Goal: Transaction & Acquisition: Purchase product/service

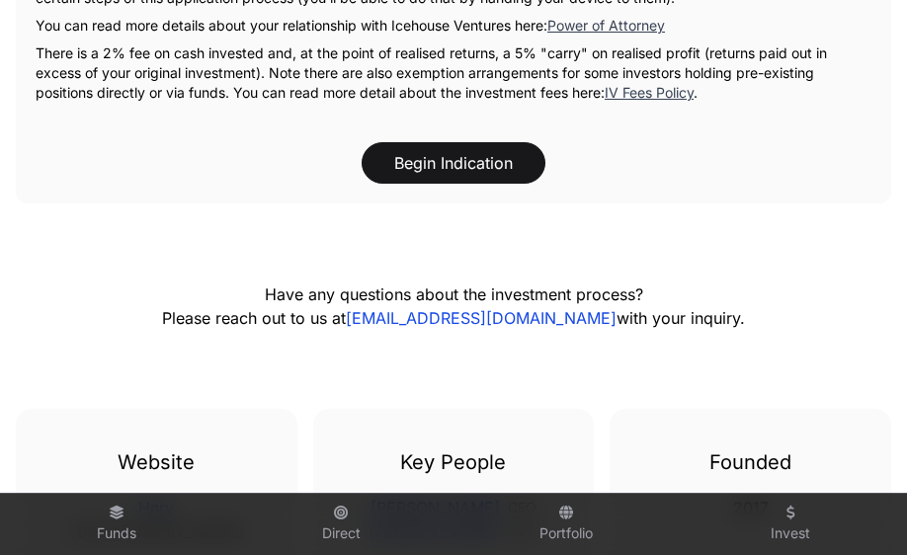
scroll to position [2033, 0]
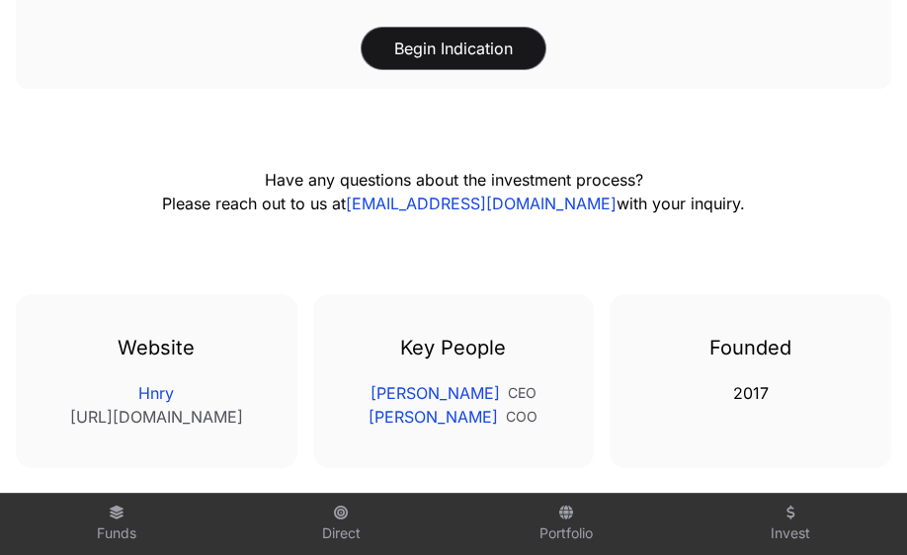
click at [449, 28] on button "Begin Indication" at bounding box center [453, 48] width 184 height 41
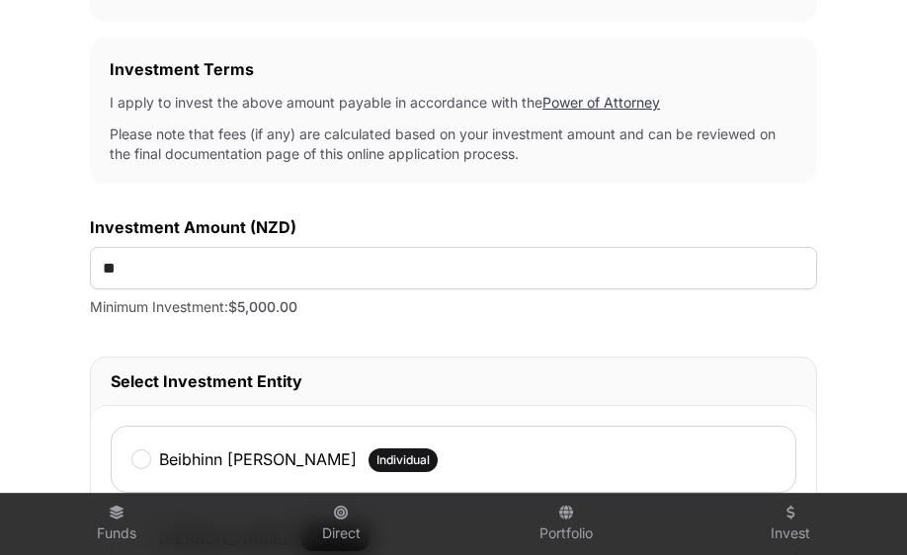
scroll to position [675, 0]
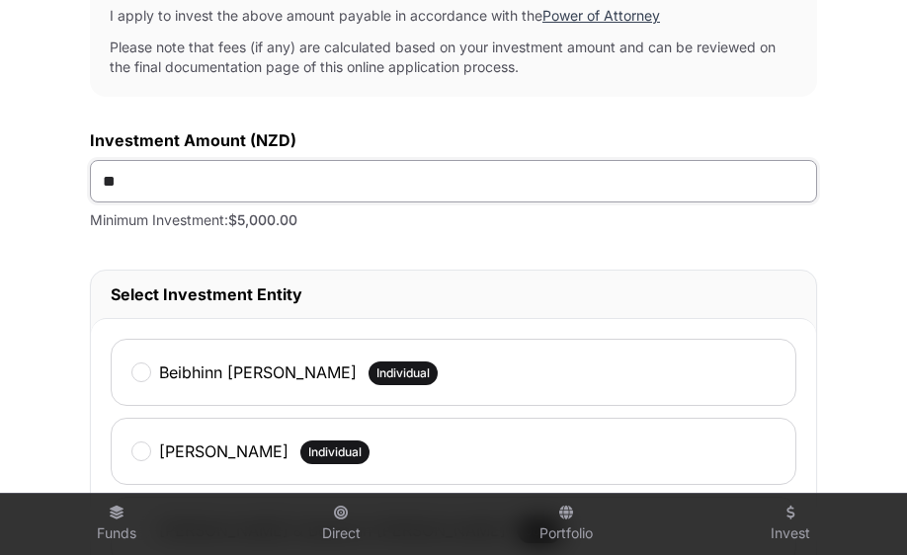
click at [135, 180] on input "**" at bounding box center [453, 181] width 727 height 42
type input "*******"
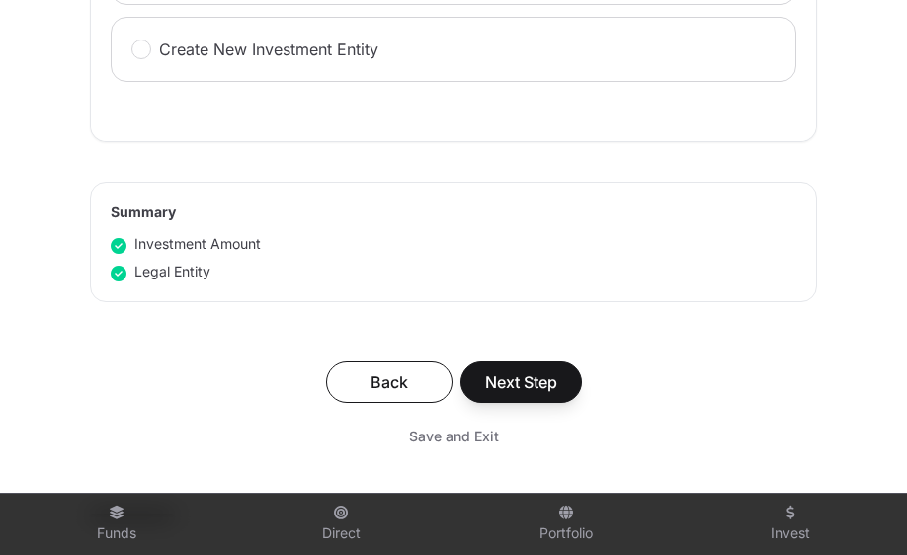
scroll to position [1243, 0]
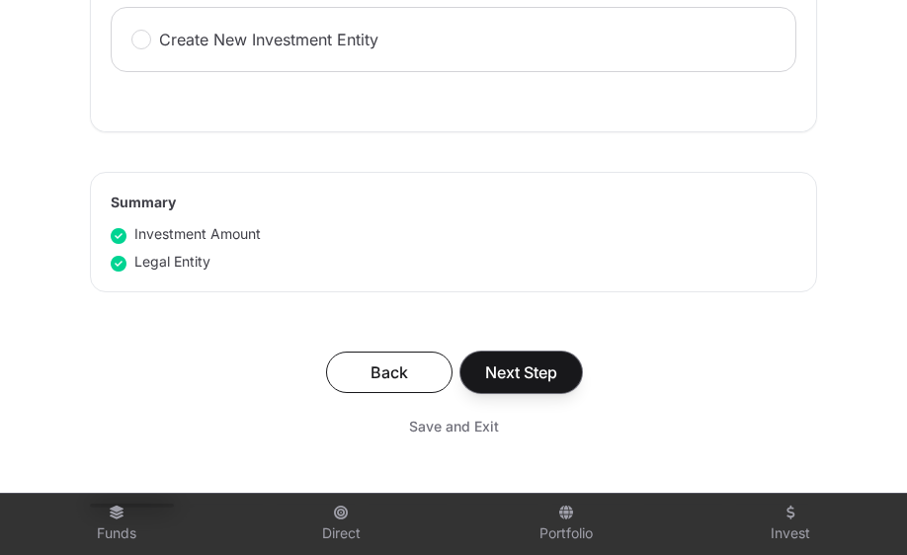
click at [539, 381] on span "Next Step" at bounding box center [521, 372] width 72 height 24
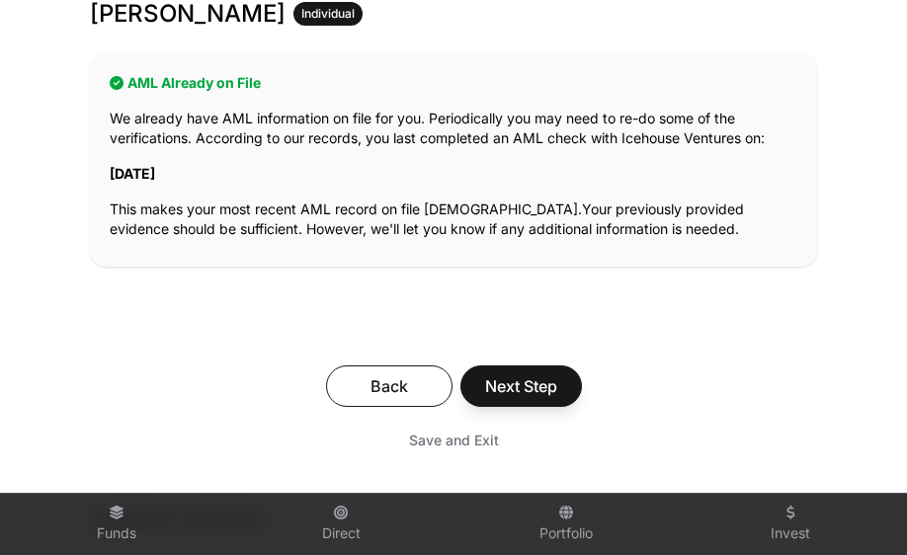
scroll to position [414, 0]
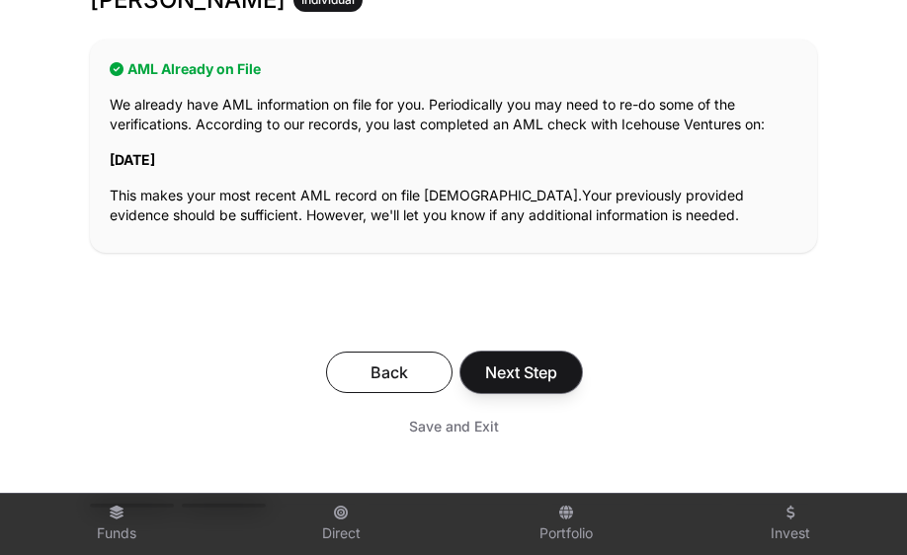
click at [518, 374] on span "Next Step" at bounding box center [521, 372] width 72 height 24
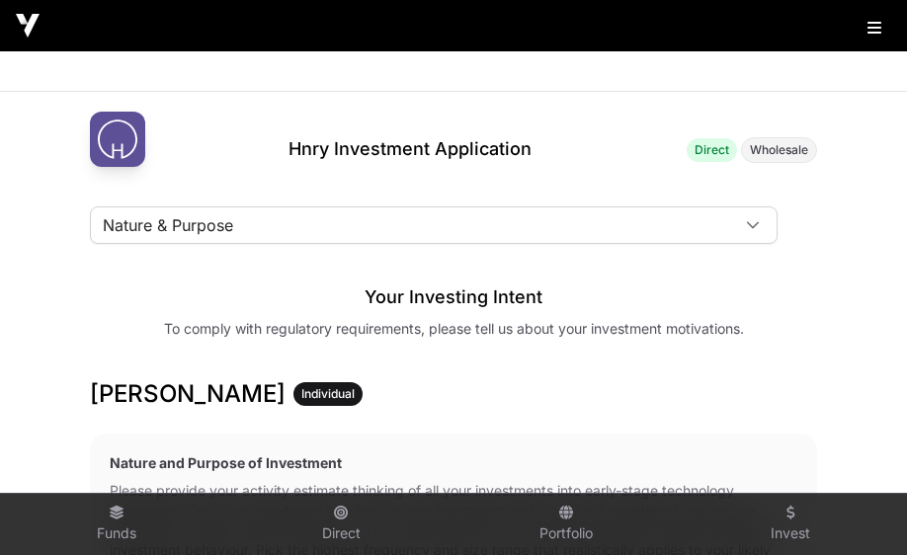
click at [758, 231] on icon at bounding box center [753, 225] width 14 height 14
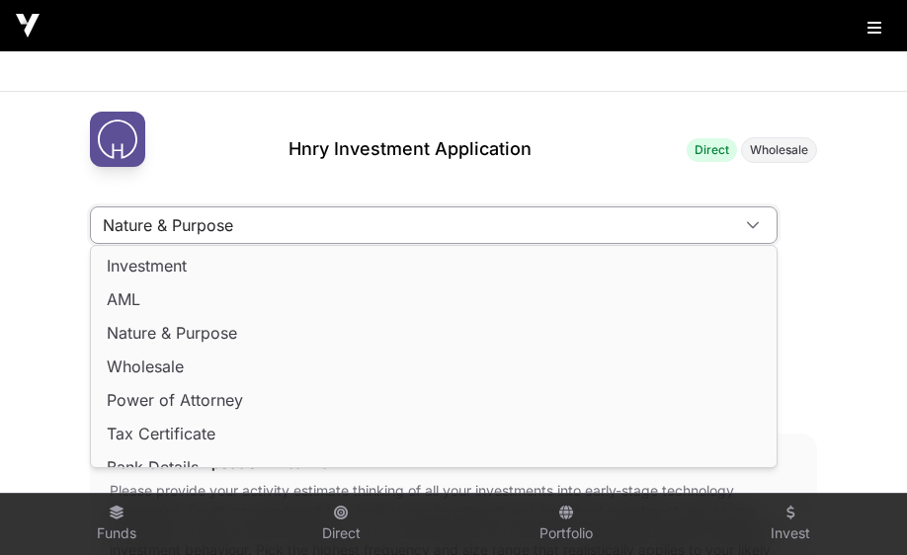
click at [757, 231] on icon at bounding box center [753, 225] width 14 height 14
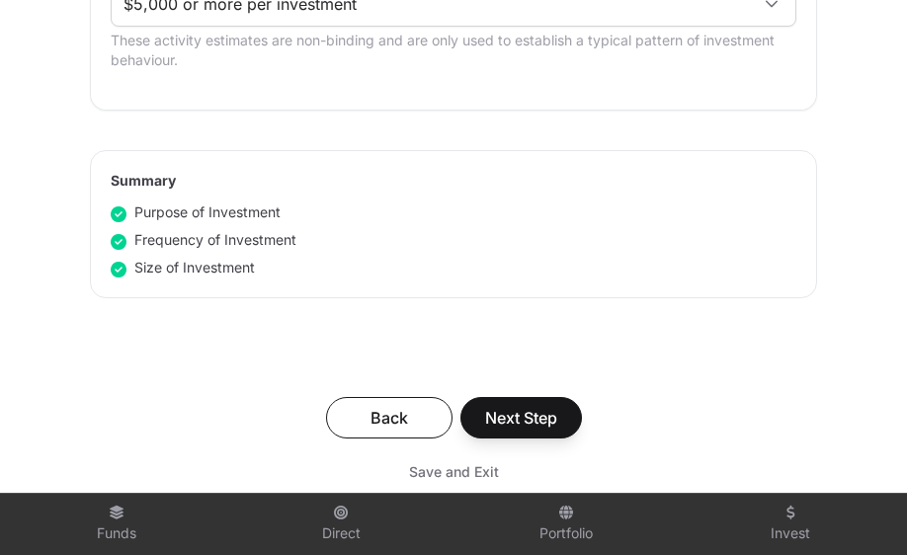
scroll to position [1334, 0]
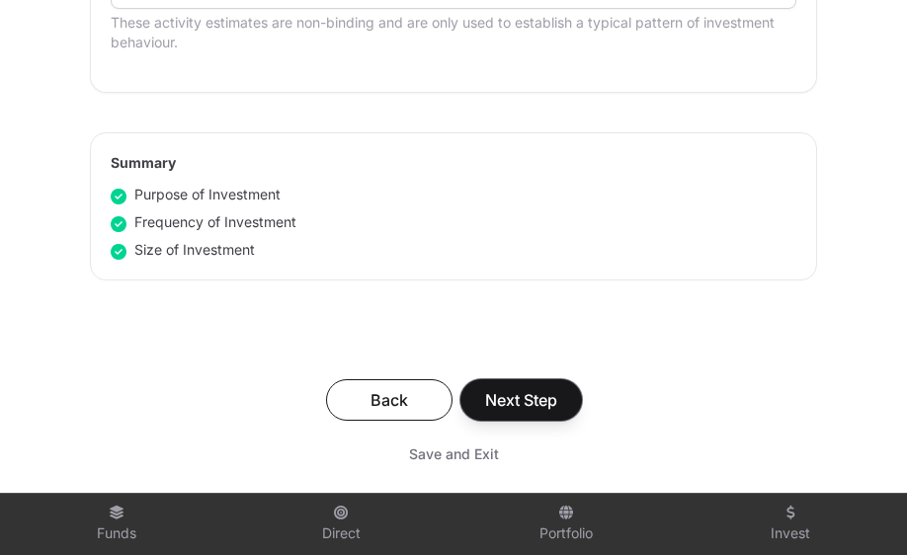
click at [530, 394] on span "Next Step" at bounding box center [521, 400] width 72 height 24
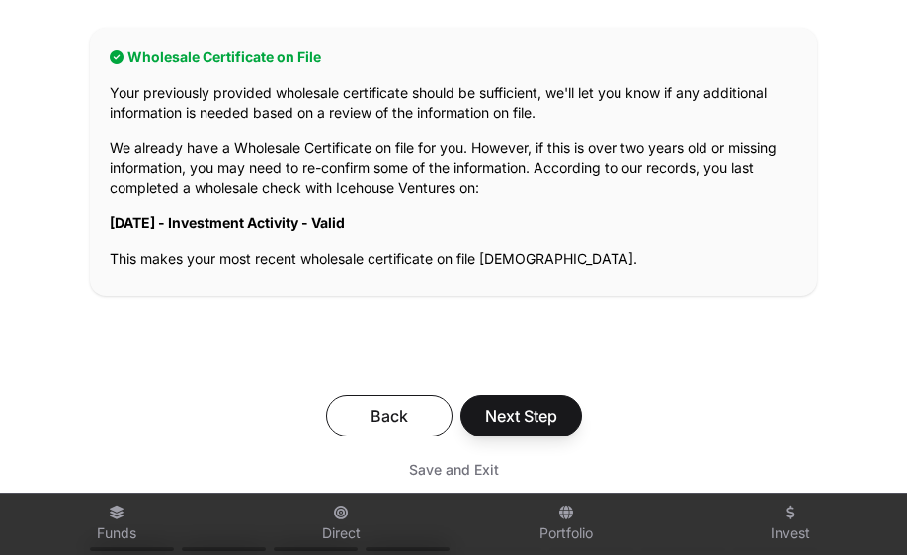
scroll to position [405, 0]
click at [526, 414] on span "Next Step" at bounding box center [521, 417] width 72 height 24
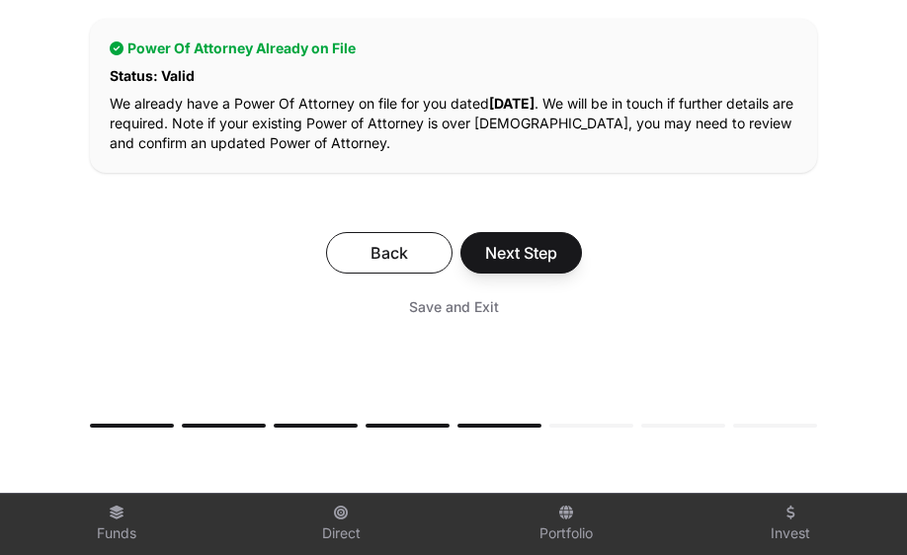
scroll to position [457, 0]
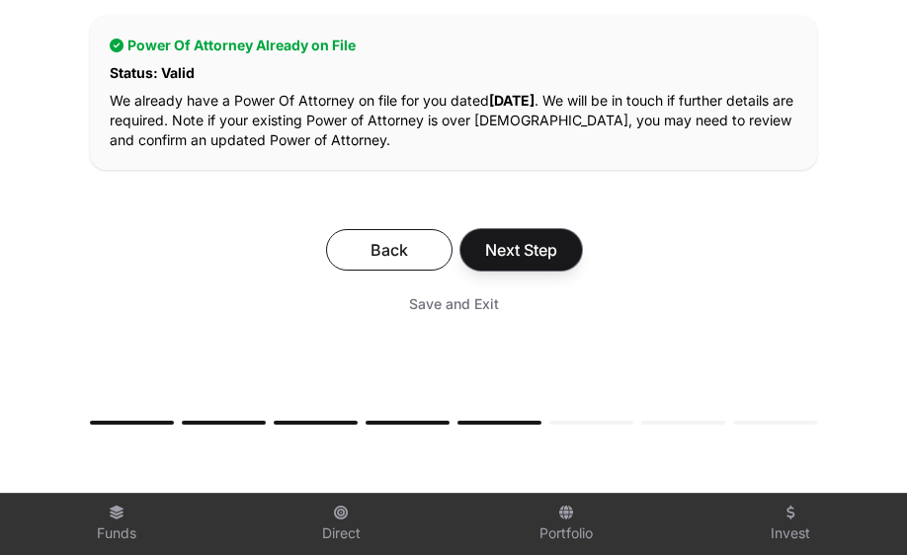
click at [539, 253] on span "Next Step" at bounding box center [521, 250] width 72 height 24
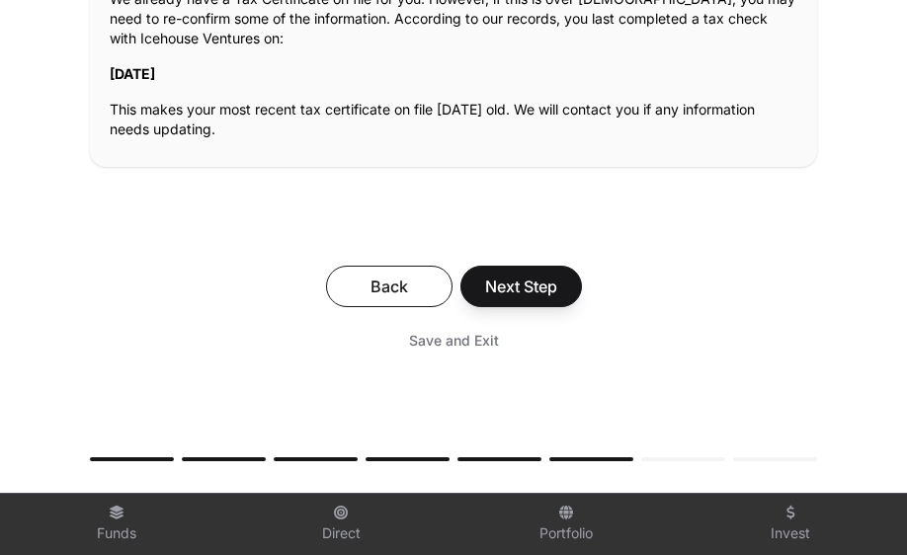
scroll to position [559, 0]
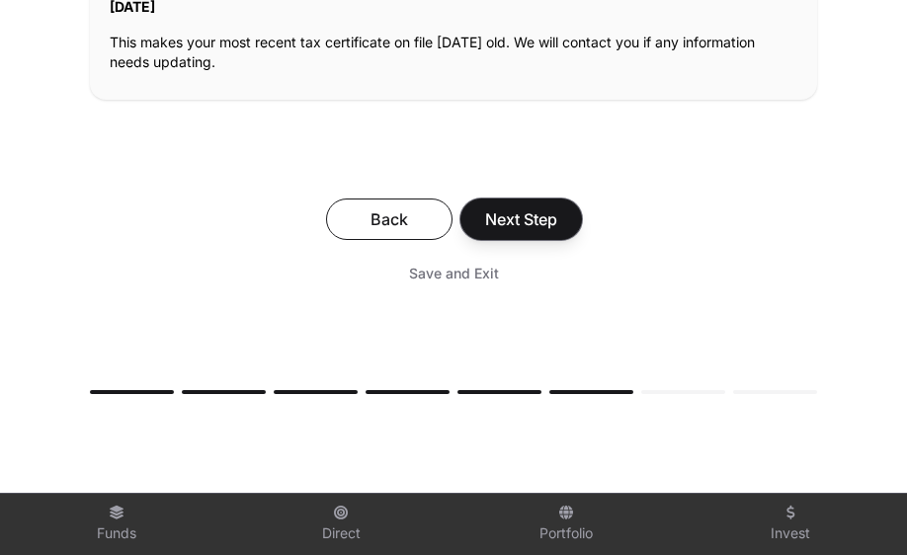
click at [526, 221] on span "Next Step" at bounding box center [521, 219] width 72 height 24
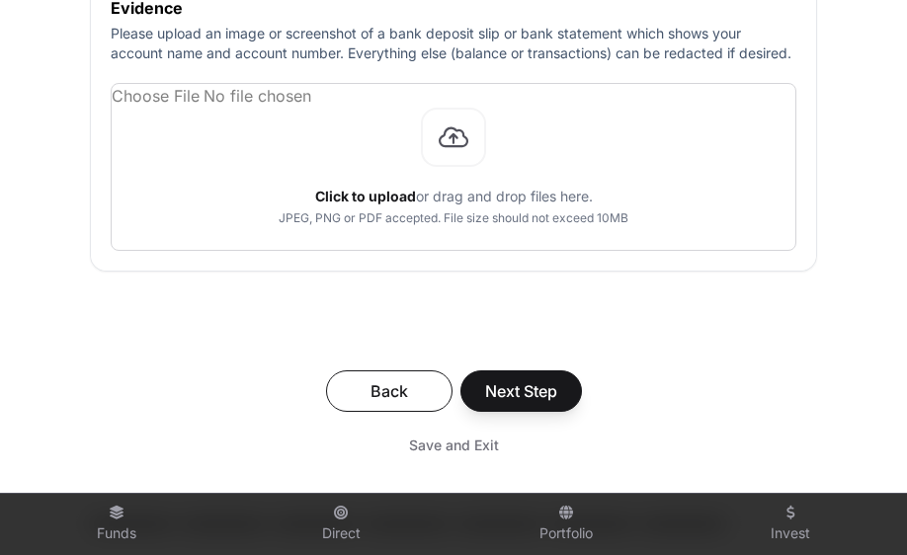
scroll to position [921, 0]
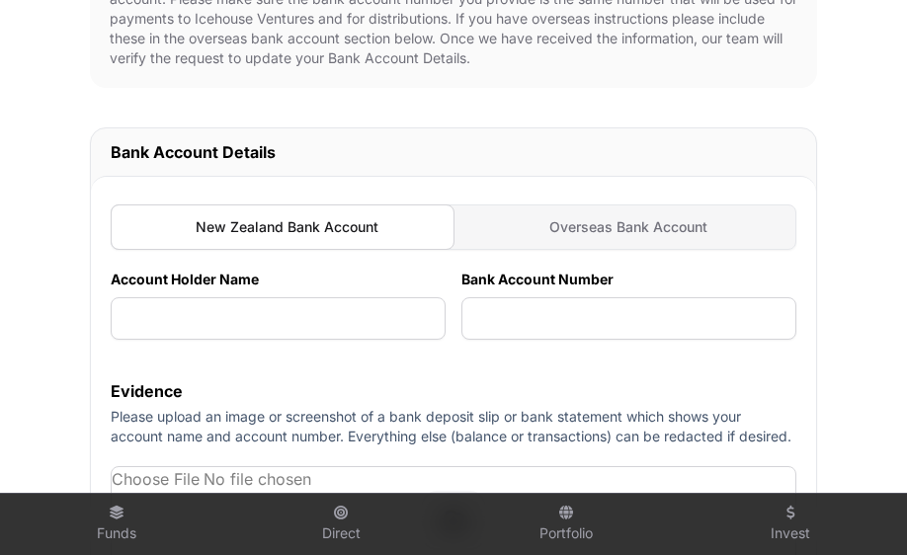
scroll to position [511, 0]
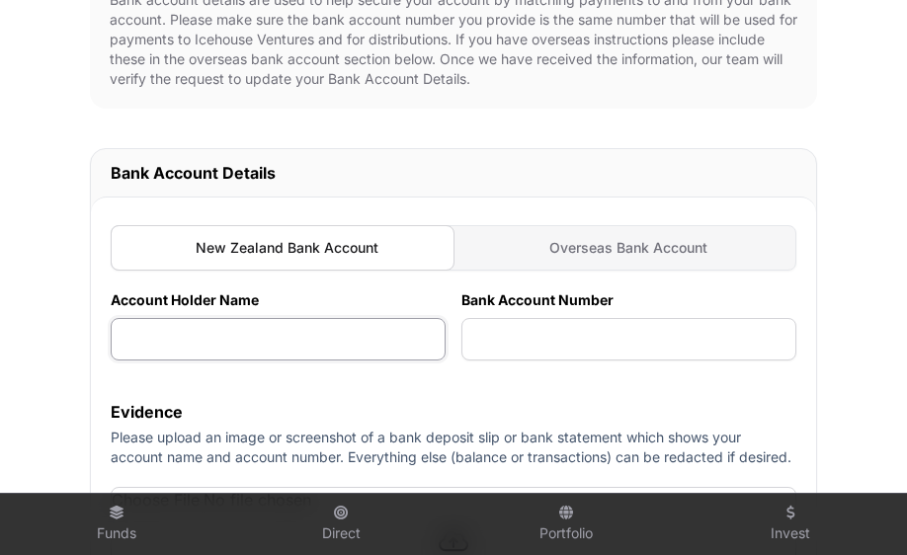
click at [219, 333] on input "text" at bounding box center [278, 339] width 335 height 42
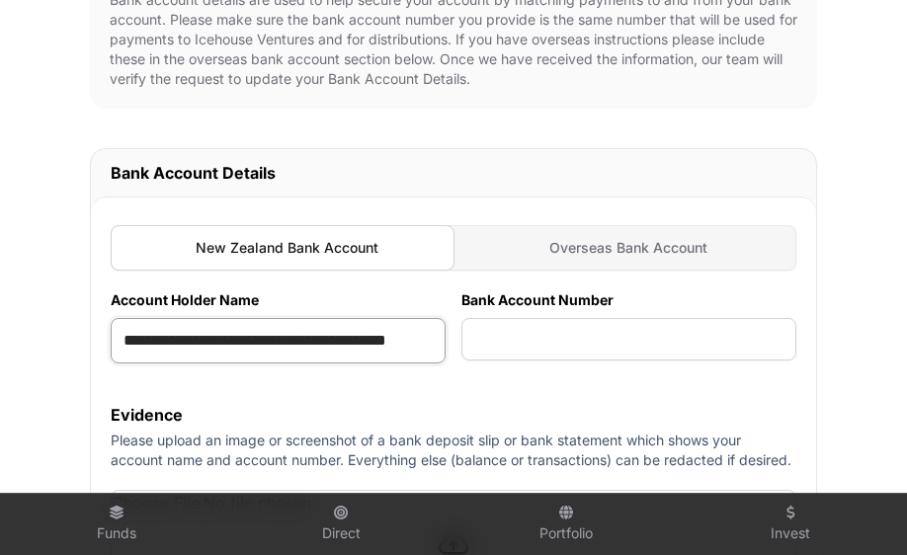
scroll to position [0, 44]
type input "**********"
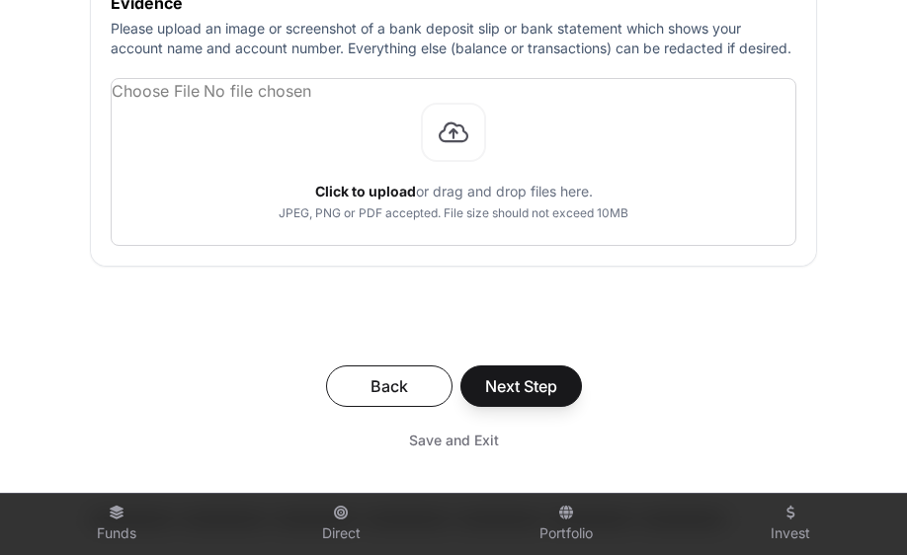
type input "**********"
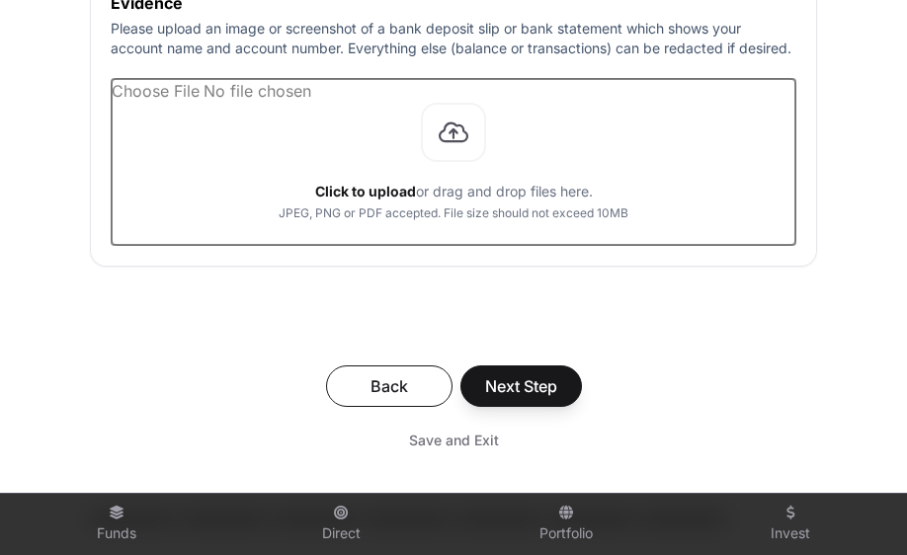
click at [457, 156] on input "file" at bounding box center [453, 162] width 683 height 166
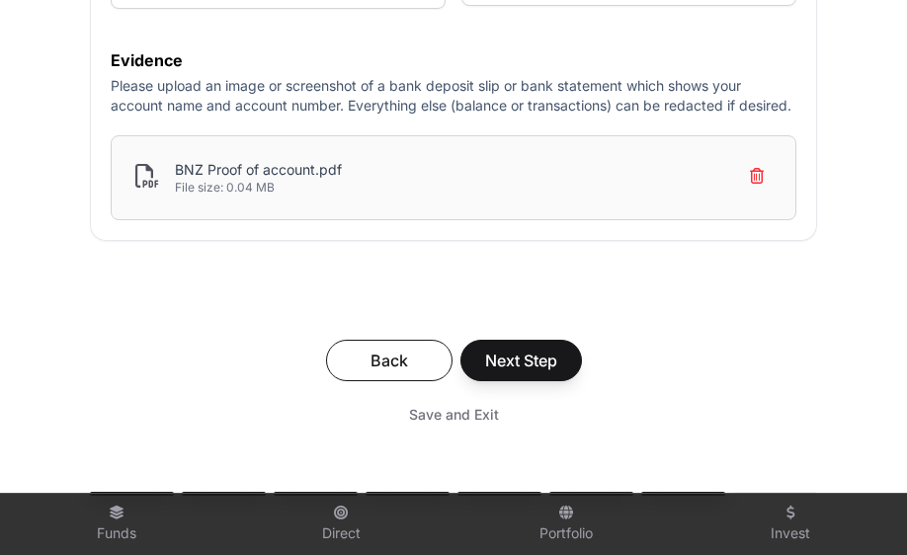
scroll to position [1047, 0]
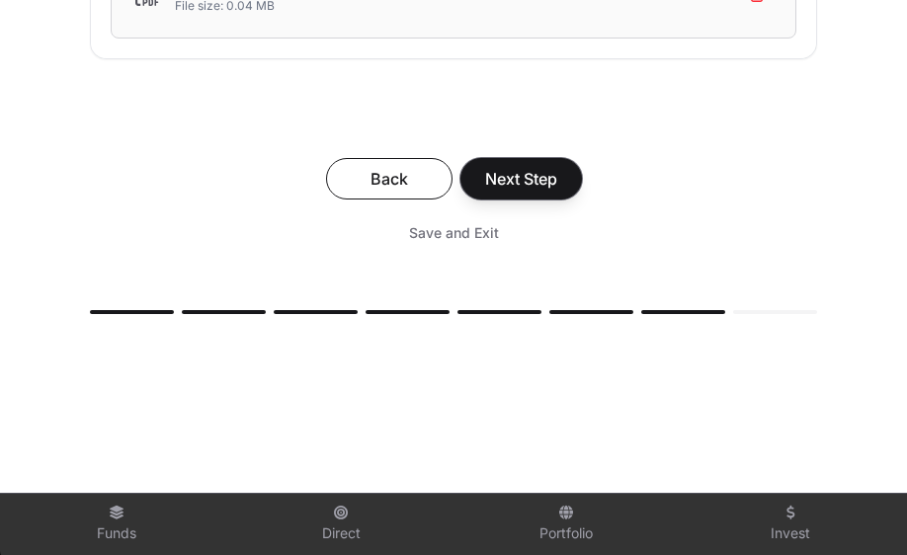
click at [529, 191] on span "Next Step" at bounding box center [521, 179] width 72 height 24
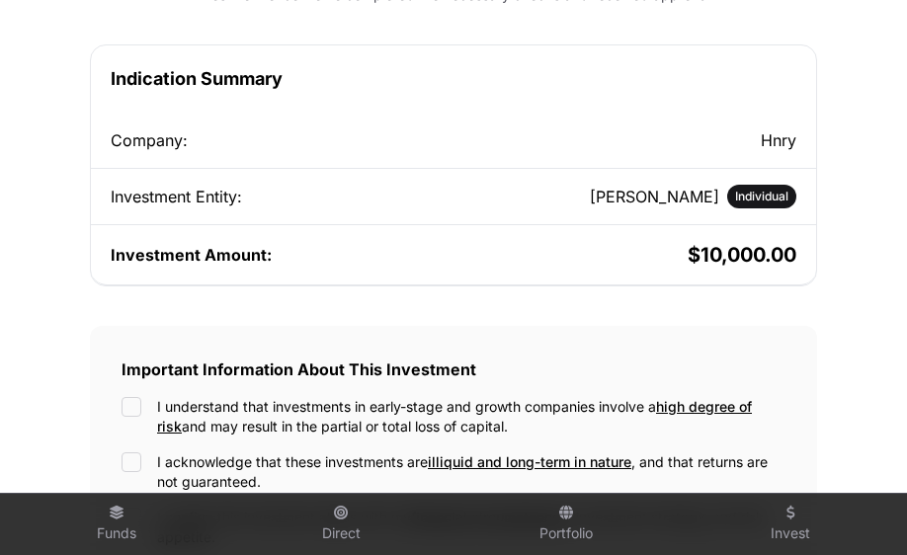
scroll to position [559, 0]
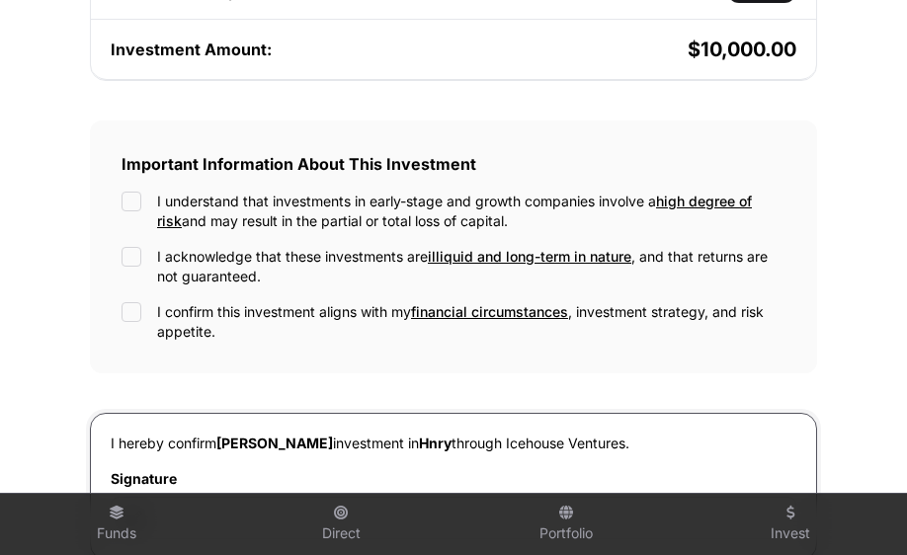
click at [141, 199] on div "I understand that investments in early-stage and growth companies involve a hig…" at bounding box center [453, 212] width 664 height 40
click at [134, 178] on div "Important Information About This Investment I understand that investments in ea…" at bounding box center [453, 246] width 727 height 253
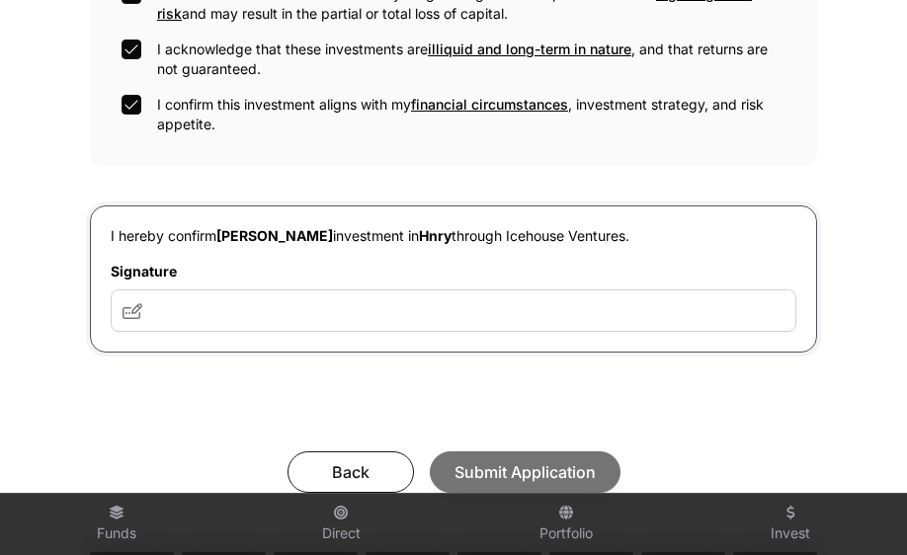
scroll to position [825, 0]
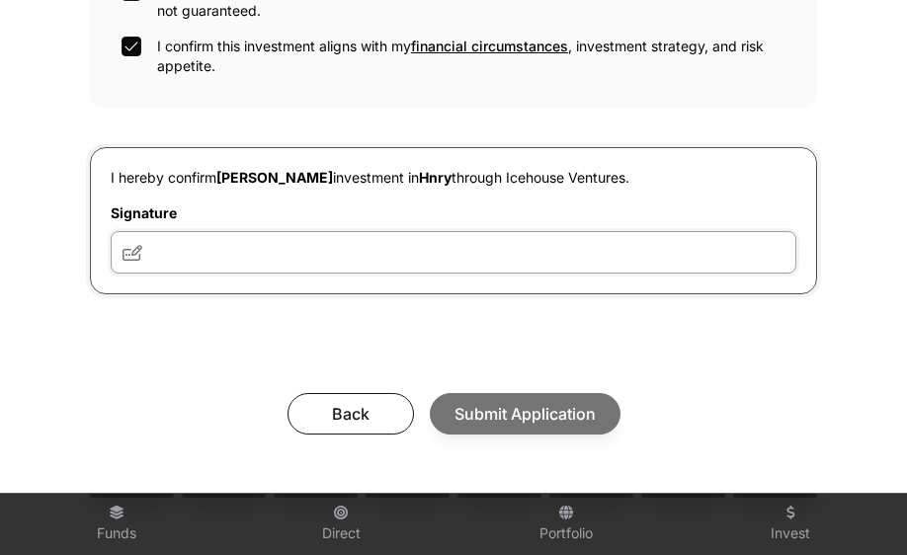
click at [215, 261] on input "text" at bounding box center [453, 252] width 685 height 42
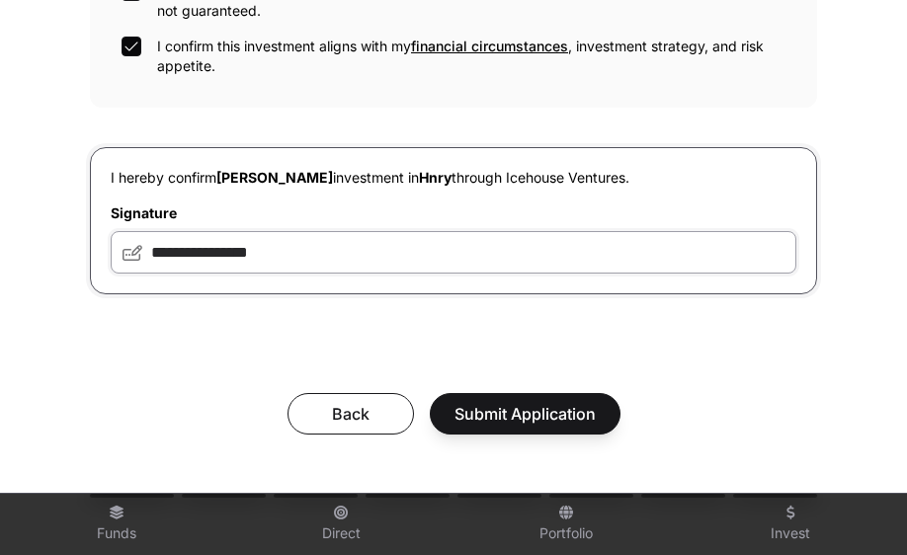
type input "**********"
click at [519, 426] on span "Submit Application" at bounding box center [524, 414] width 141 height 24
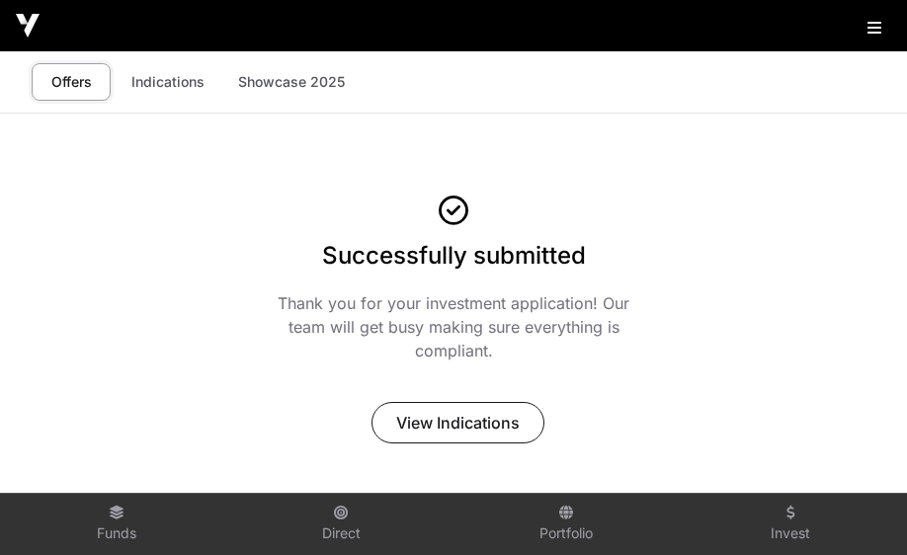
click at [28, 24] on img at bounding box center [28, 26] width 24 height 24
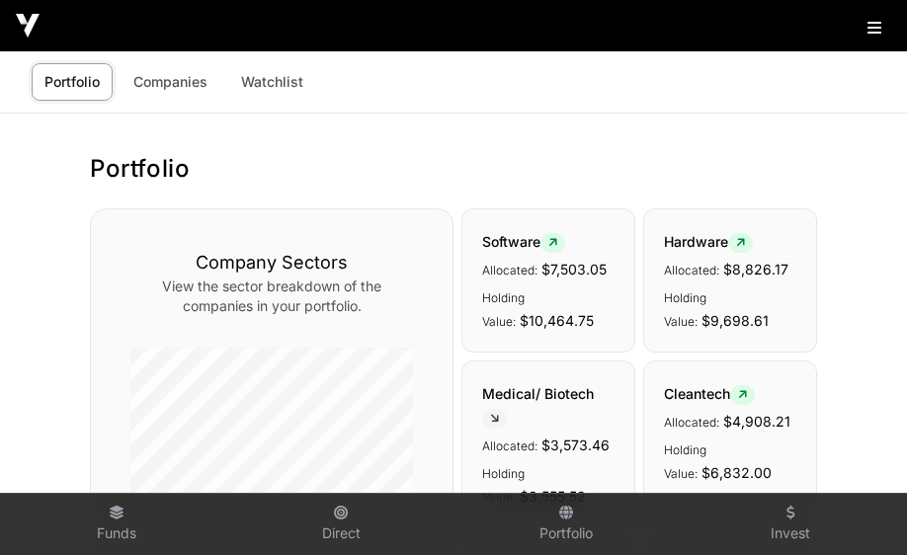
click at [176, 78] on link "Companies" at bounding box center [170, 82] width 100 height 38
click at [32, 23] on img at bounding box center [28, 26] width 24 height 24
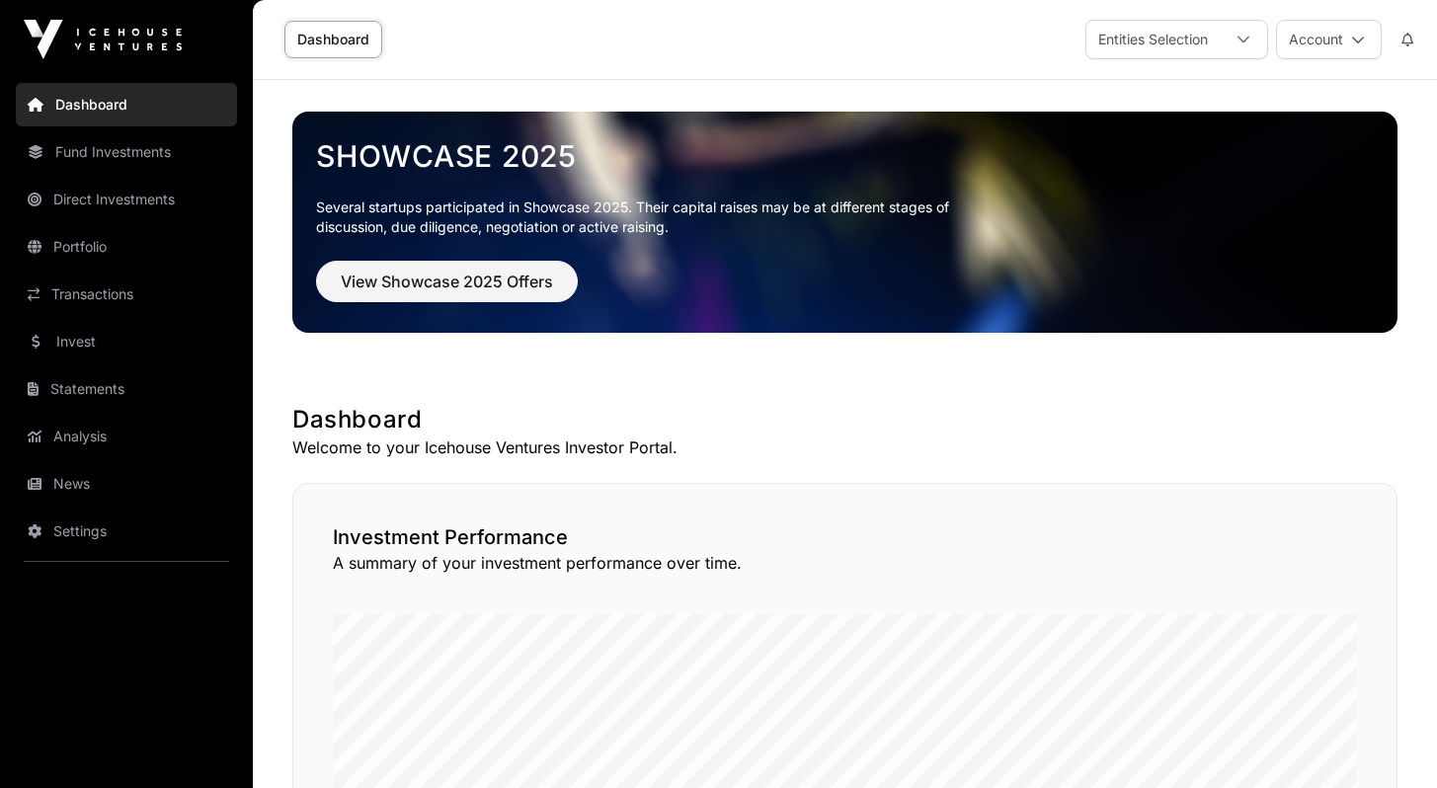
click at [93, 258] on link "Portfolio" at bounding box center [126, 246] width 221 height 43
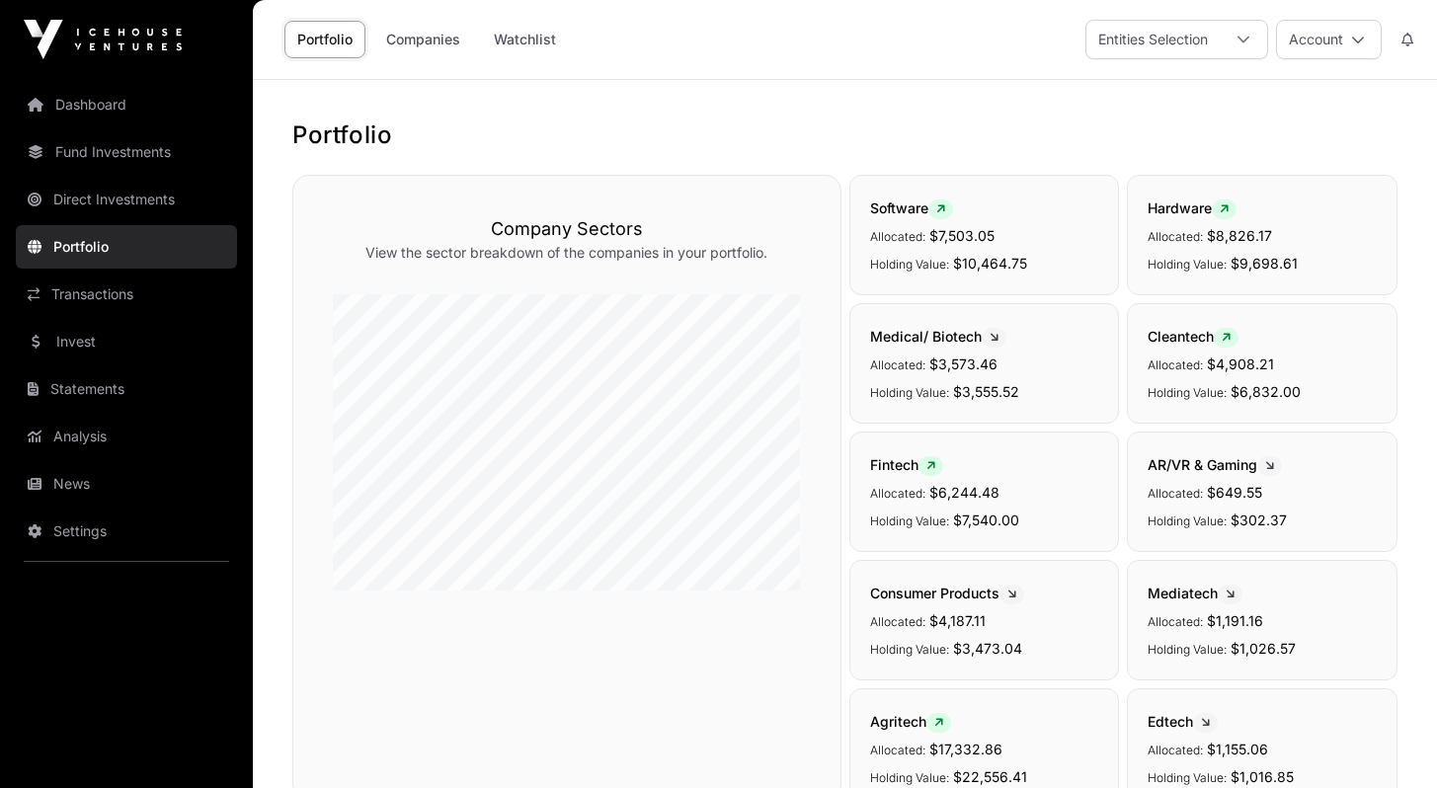
click at [93, 433] on link "Analysis" at bounding box center [126, 436] width 221 height 43
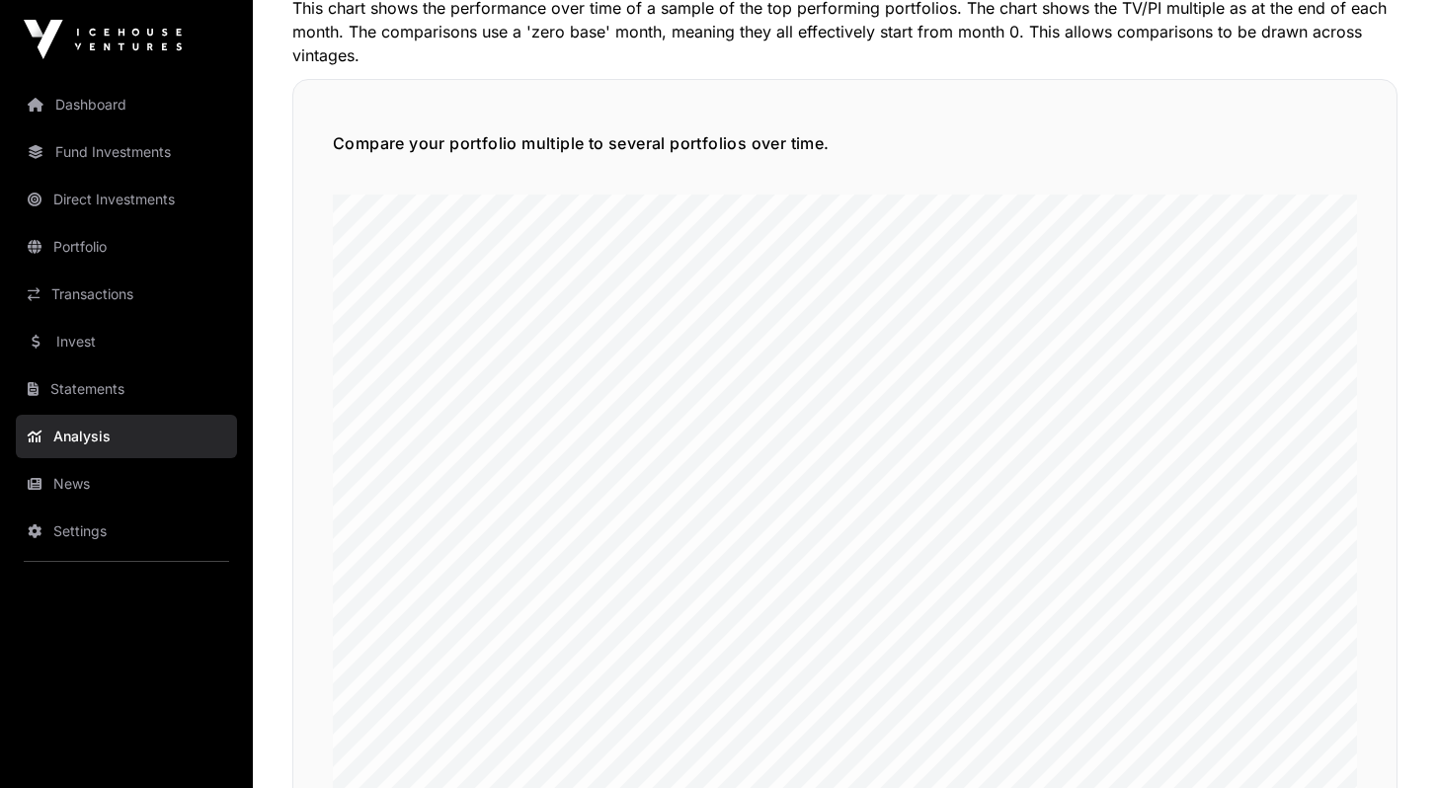
scroll to position [4456, 0]
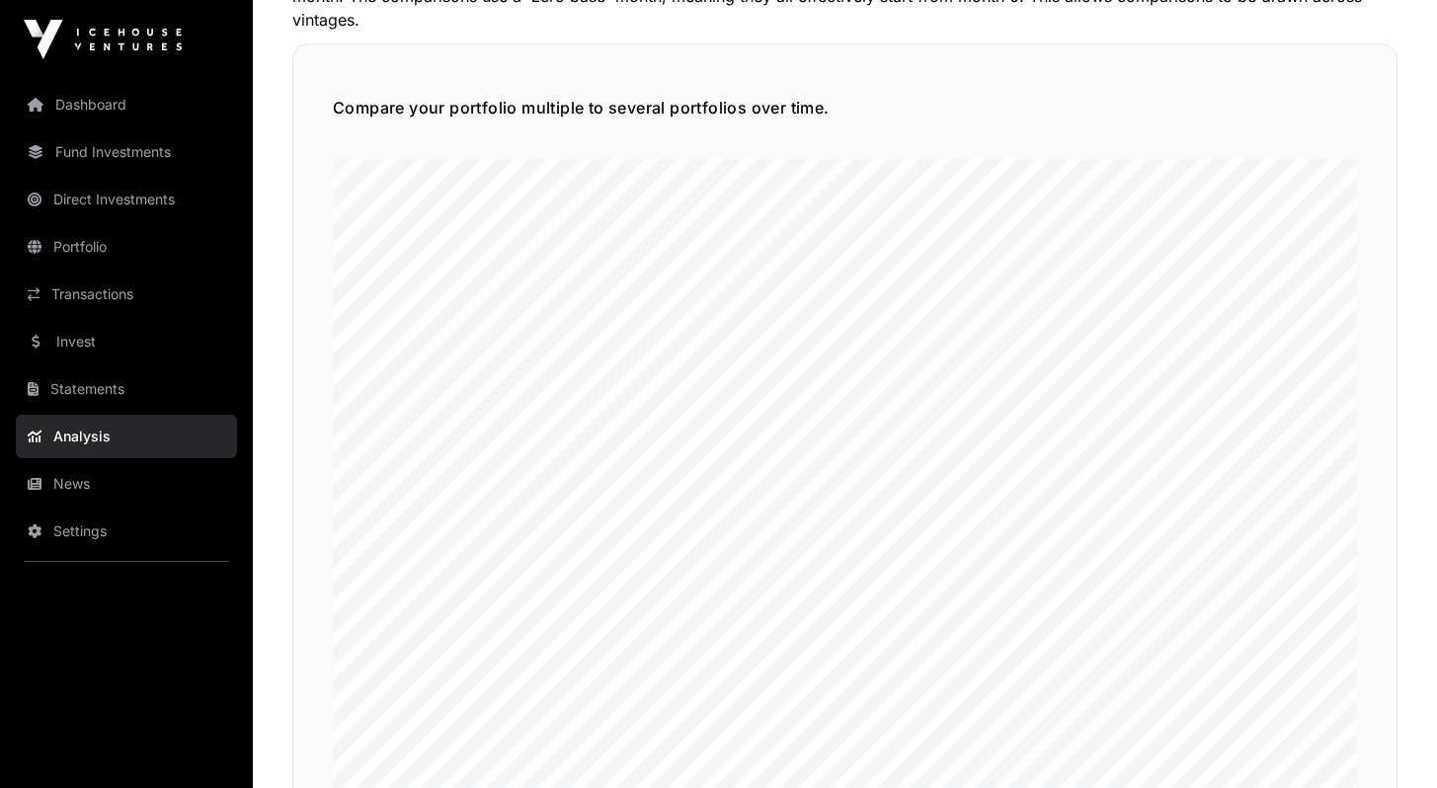
click at [95, 481] on link "News" at bounding box center [126, 483] width 221 height 43
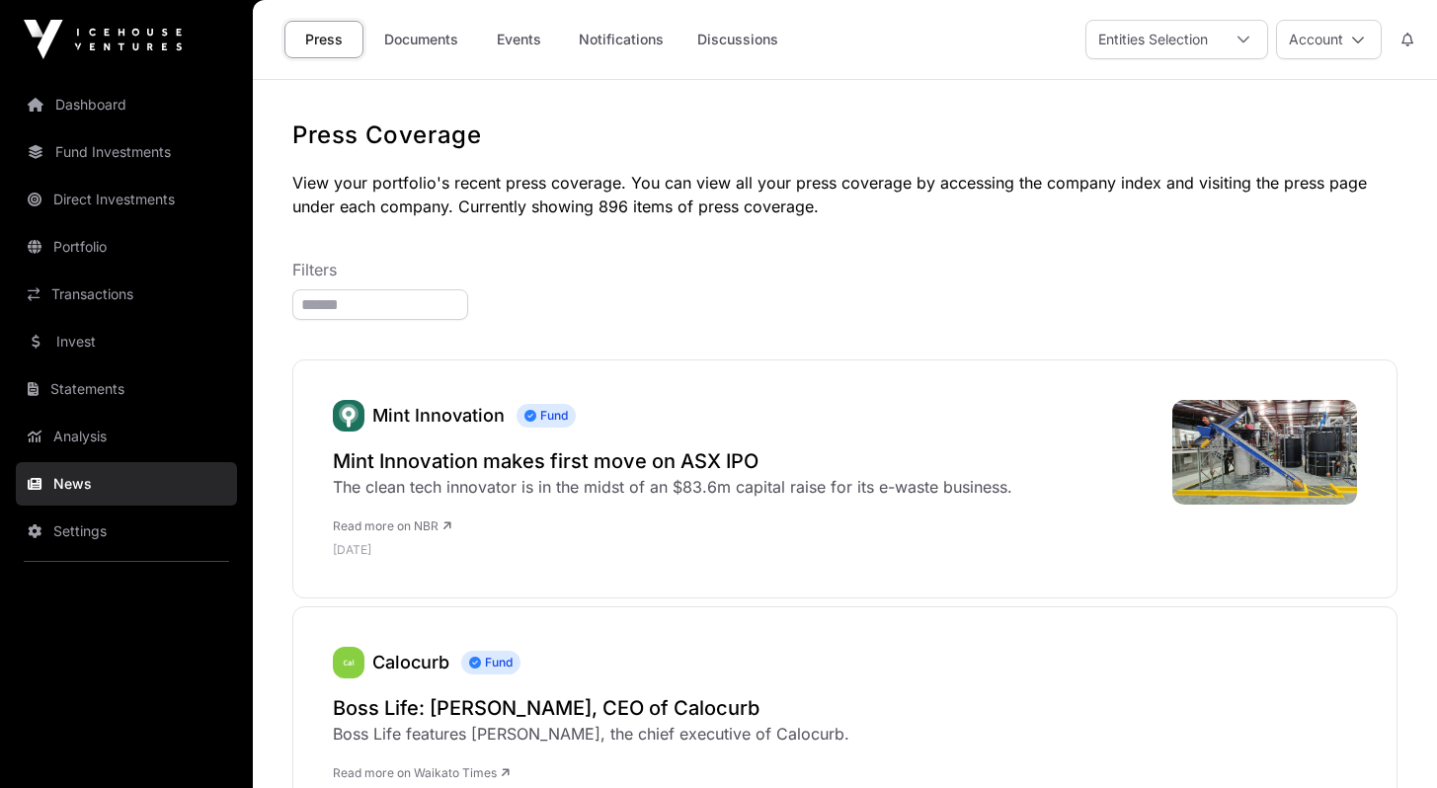
click at [53, 339] on link "Invest" at bounding box center [126, 341] width 221 height 43
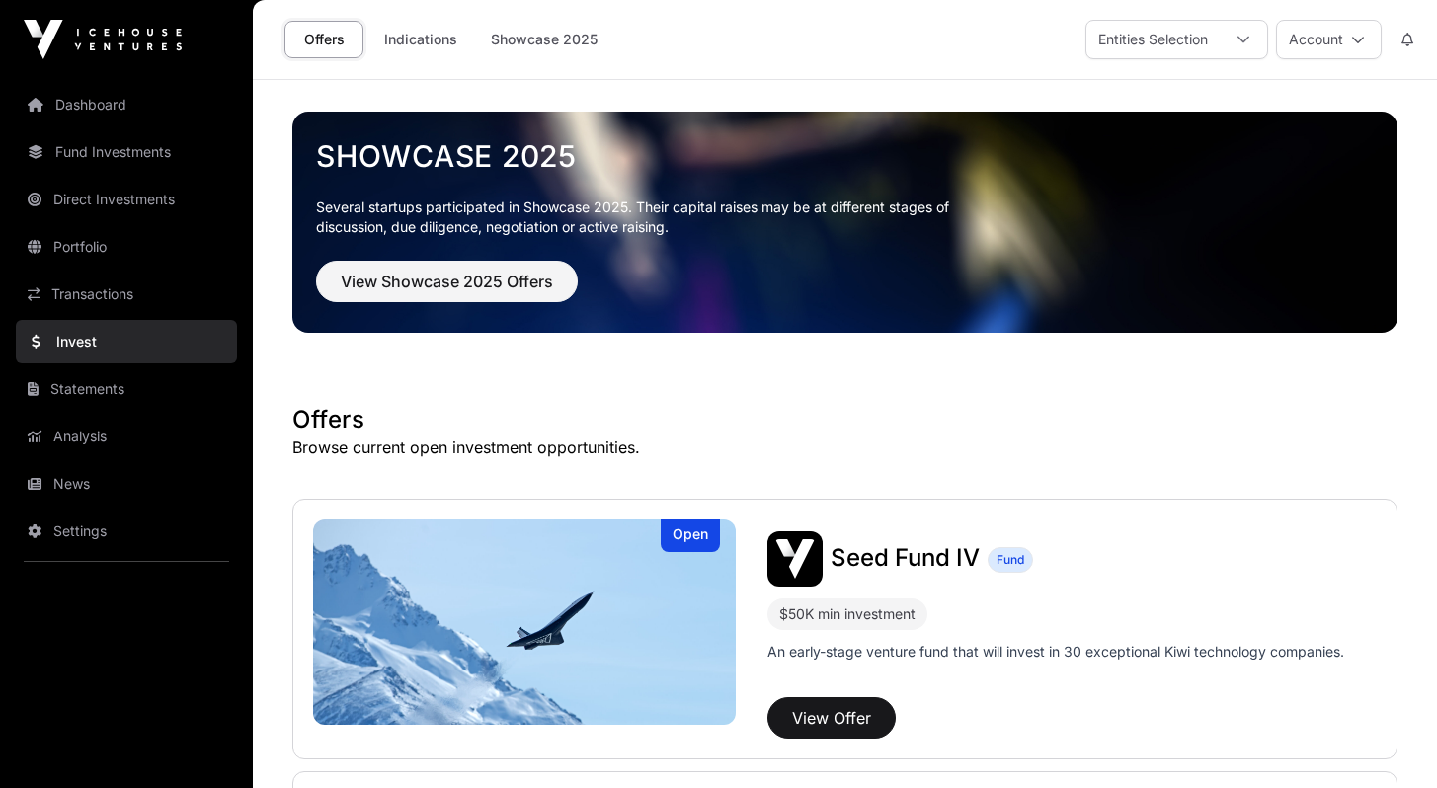
click at [83, 113] on link "Dashboard" at bounding box center [126, 104] width 221 height 43
